Goal: Participate in discussion: Engage in conversation with other users on a specific topic

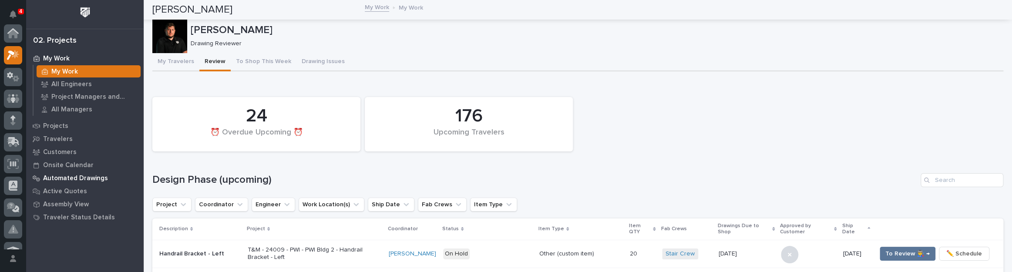
scroll to position [22, 0]
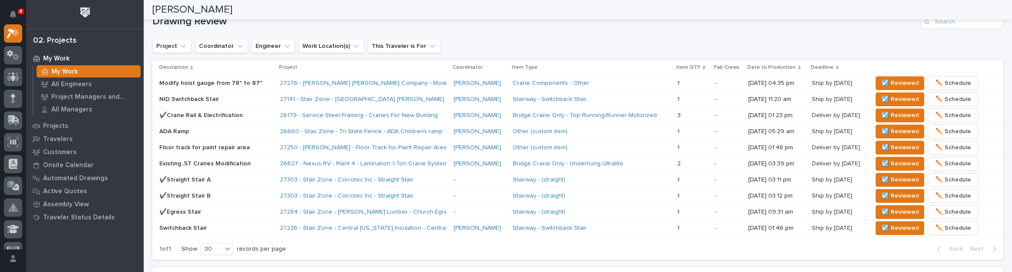
click at [230, 94] on div "NID Switchback Stair" at bounding box center [216, 98] width 114 height 9
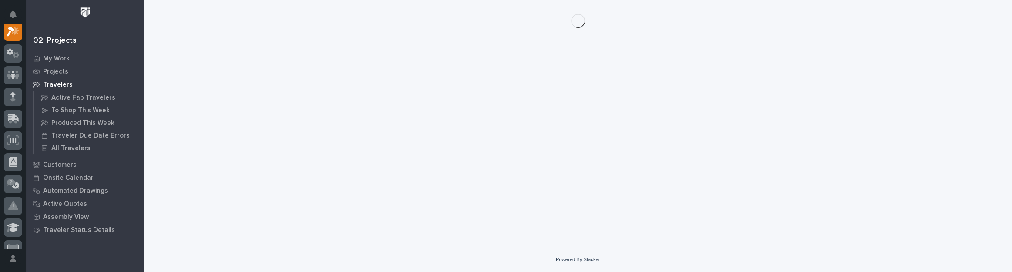
scroll to position [22, 0]
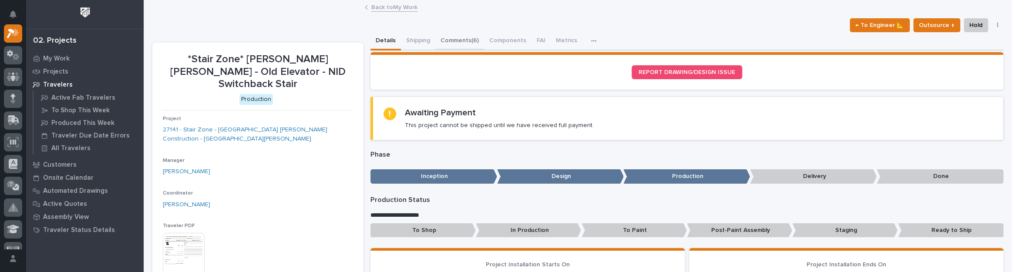
click at [461, 38] on button "Comments (6)" at bounding box center [459, 41] width 49 height 18
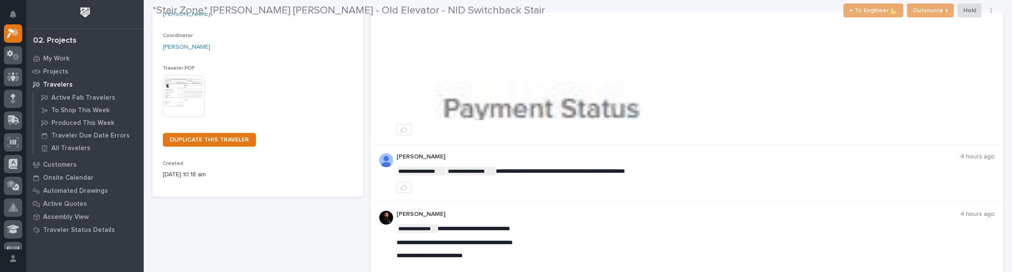
scroll to position [158, 0]
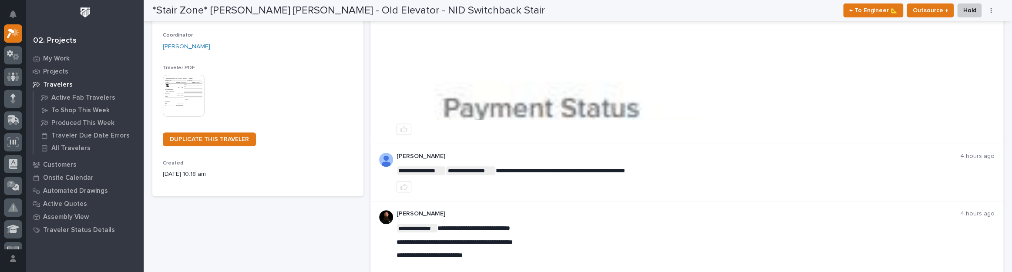
click at [535, 127] on div at bounding box center [695, 129] width 598 height 11
click at [527, 95] on img at bounding box center [695, 54] width 597 height 129
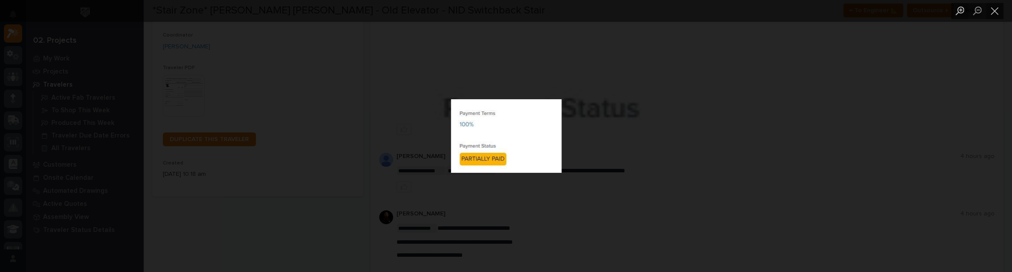
click at [527, 95] on div "Lightbox" at bounding box center [506, 136] width 1012 height 272
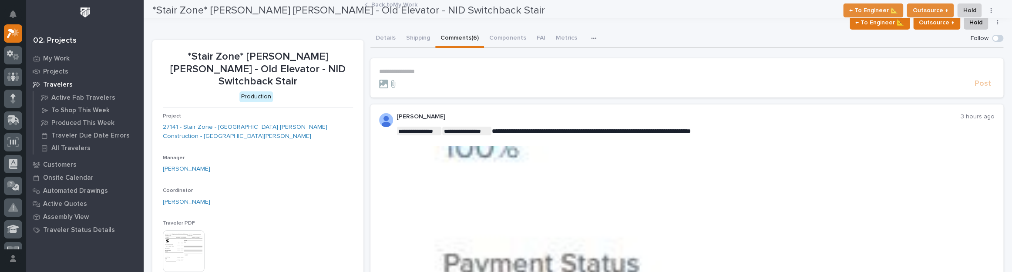
scroll to position [0, 0]
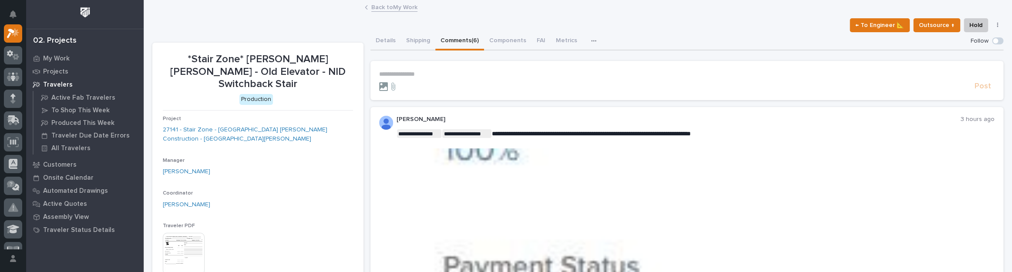
click at [380, 84] on icon at bounding box center [383, 86] width 9 height 9
click at [379, 82] on input "file" at bounding box center [379, 82] width 0 height 0
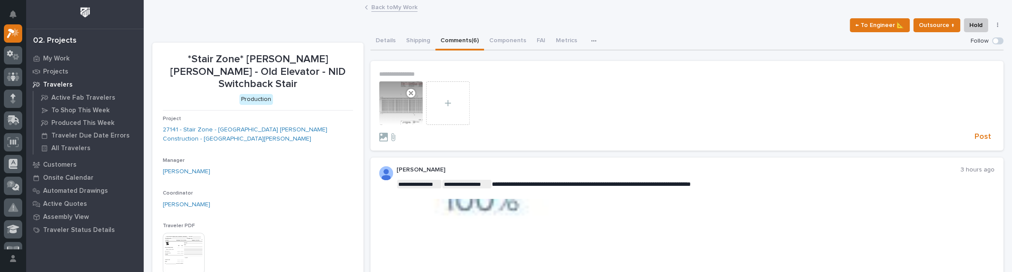
click at [431, 73] on p "**********" at bounding box center [686, 73] width 615 height 7
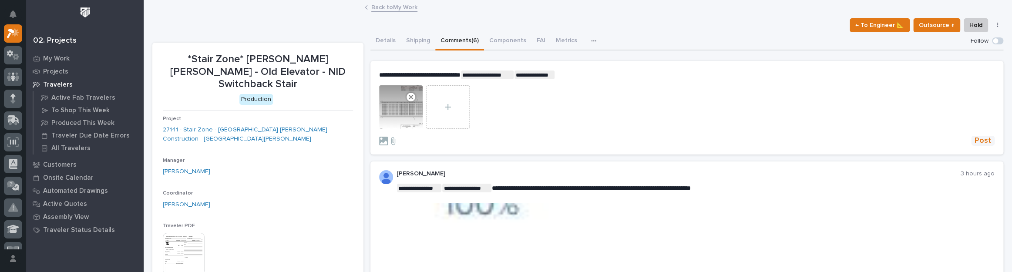
click at [980, 144] on span "Post" at bounding box center [982, 141] width 17 height 10
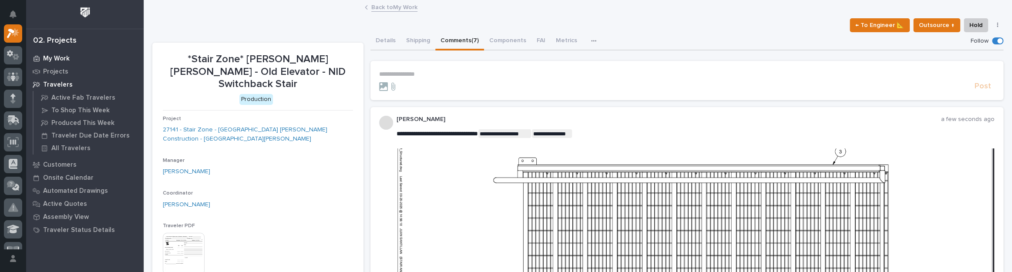
click at [69, 58] on div "My Work" at bounding box center [84, 58] width 113 height 12
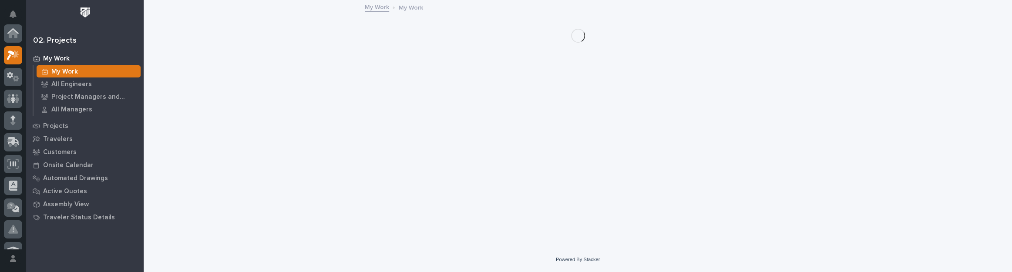
scroll to position [22, 0]
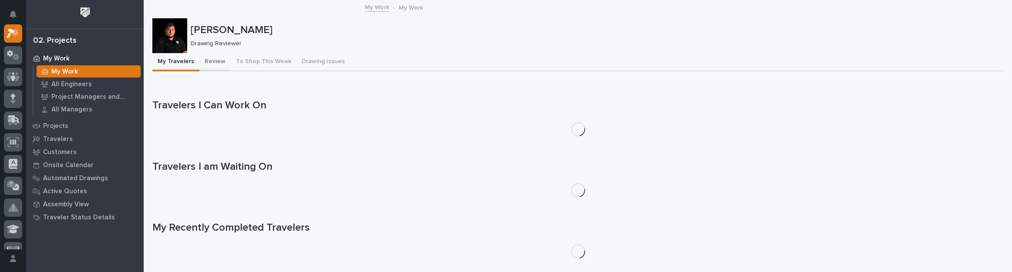
click at [217, 68] on button "Review" at bounding box center [214, 62] width 31 height 18
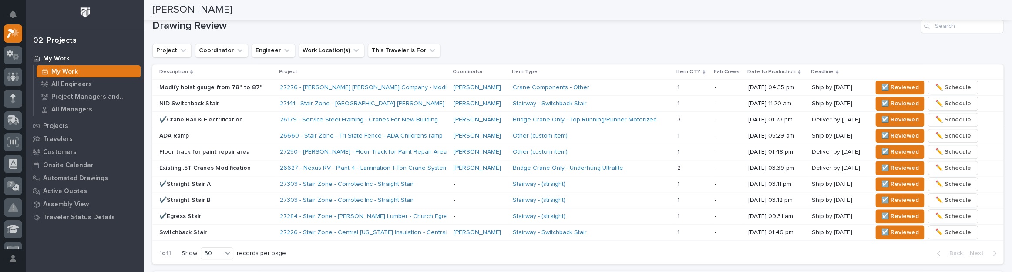
scroll to position [562, 0]
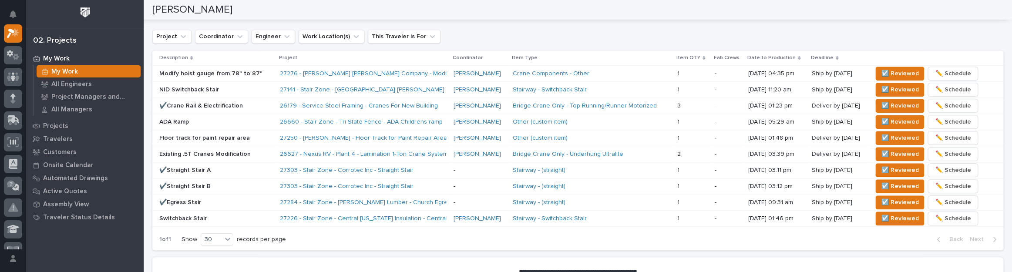
click at [239, 120] on p "ADA Ramp" at bounding box center [216, 121] width 114 height 7
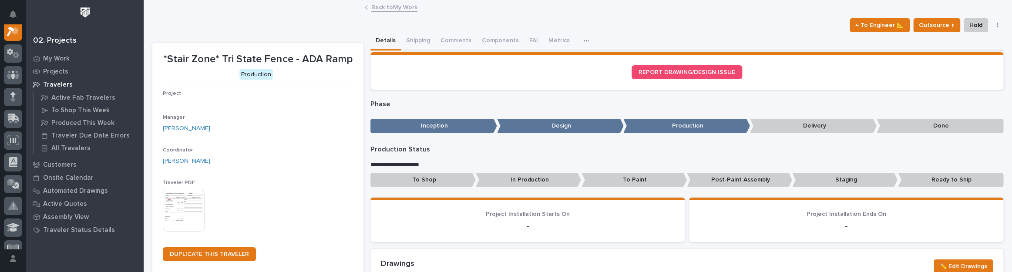
scroll to position [22, 0]
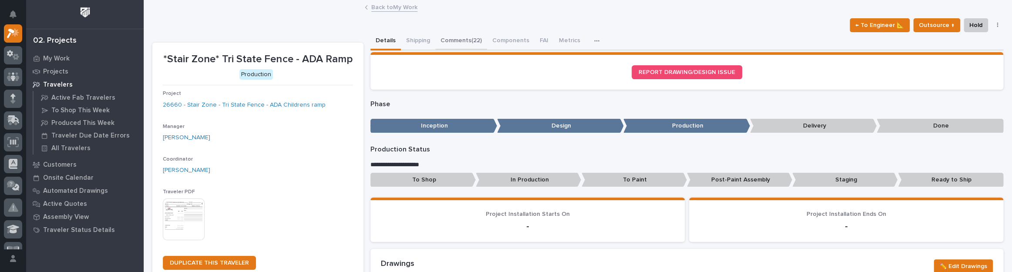
click at [461, 41] on button "Comments (22)" at bounding box center [461, 41] width 52 height 18
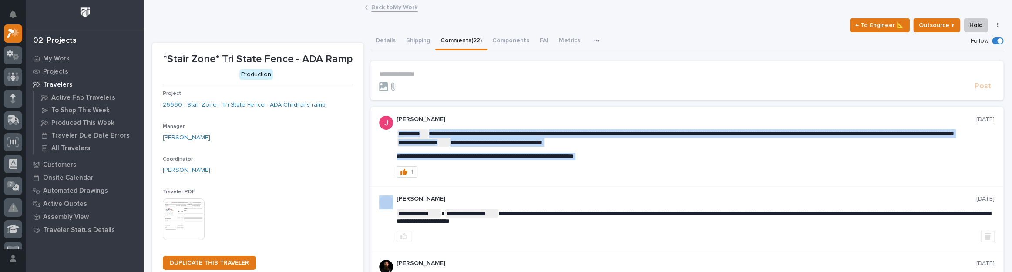
drag, startPoint x: 395, startPoint y: 156, endPoint x: 624, endPoint y: 165, distance: 229.5
click at [634, 160] on p "**********" at bounding box center [695, 156] width 598 height 7
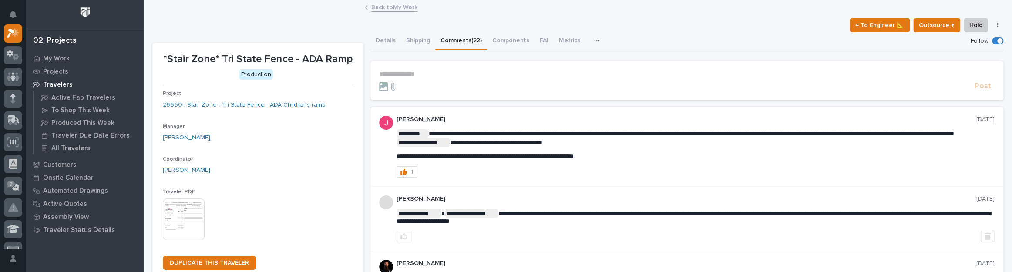
click at [631, 158] on p "**********" at bounding box center [695, 156] width 598 height 7
click at [574, 156] on span "**********" at bounding box center [484, 156] width 177 height 6
copy div "**********"
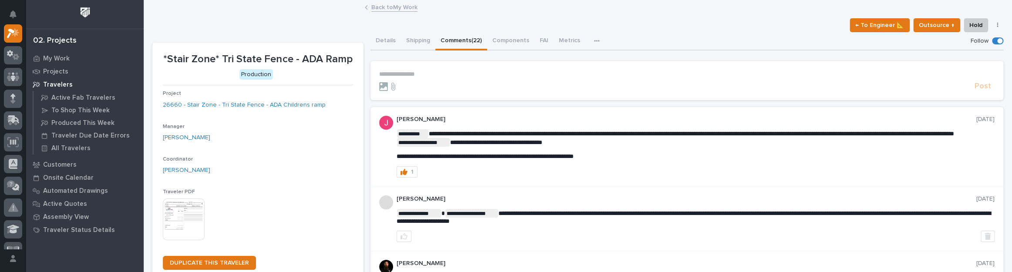
click at [402, 74] on p "**********" at bounding box center [686, 73] width 615 height 7
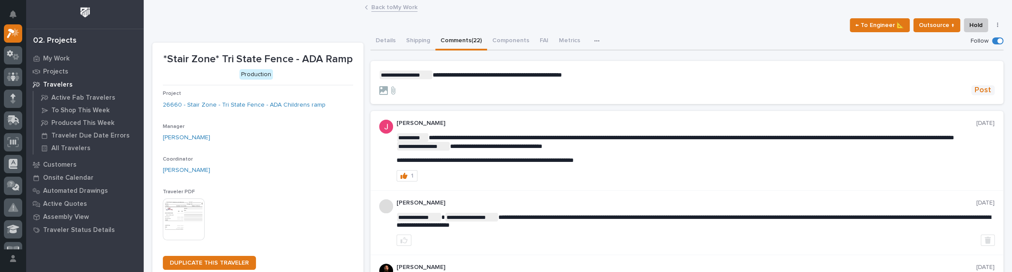
click at [978, 86] on span "Post" at bounding box center [982, 90] width 17 height 10
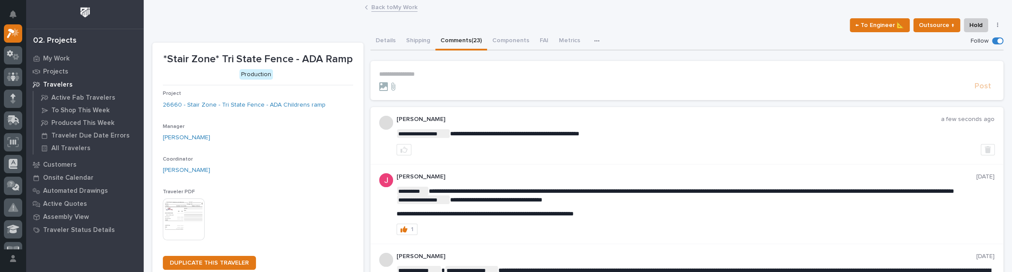
click at [399, 4] on link "Back to My Work" at bounding box center [394, 7] width 46 height 10
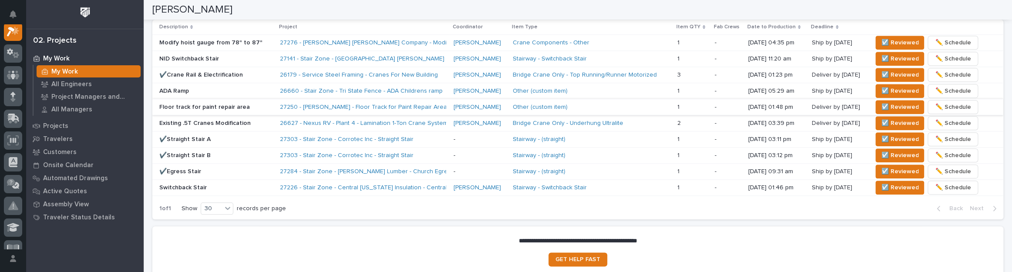
scroll to position [633, 0]
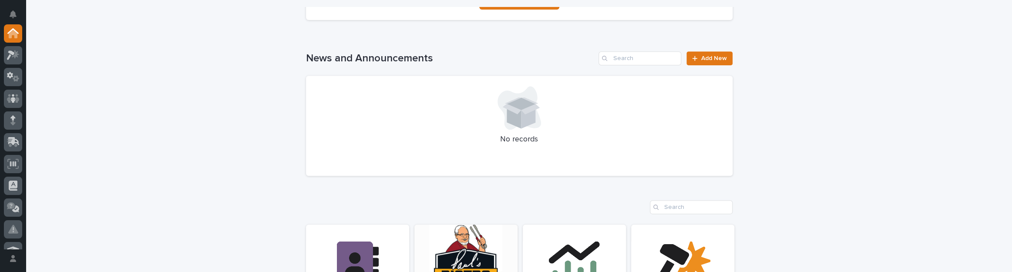
scroll to position [396, 0]
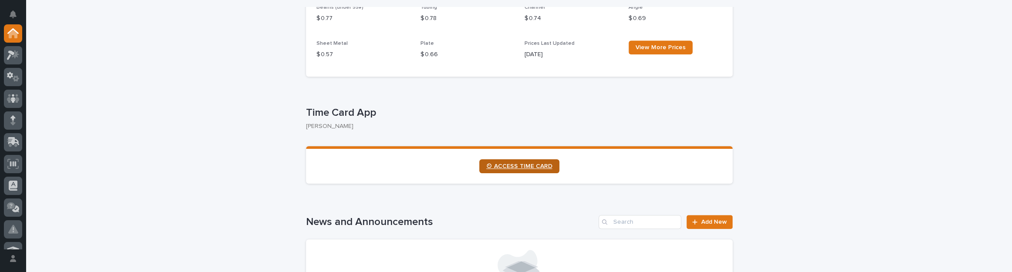
click at [493, 165] on span "⏲ ACCESS TIME CARD" at bounding box center [519, 166] width 66 height 6
